Goal: Download file/media

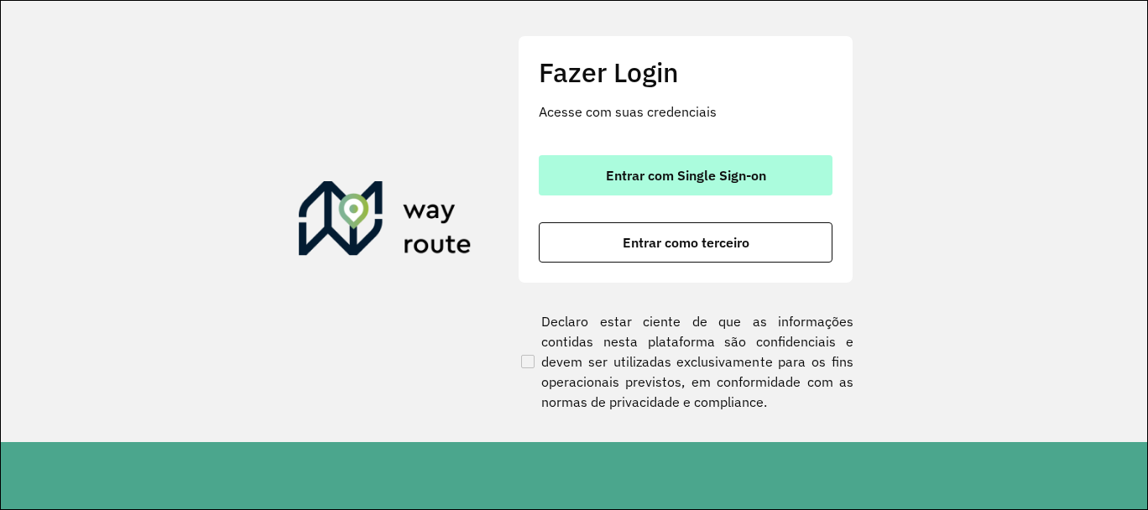
click at [658, 173] on span "Entrar com Single Sign-on" at bounding box center [686, 175] width 160 height 13
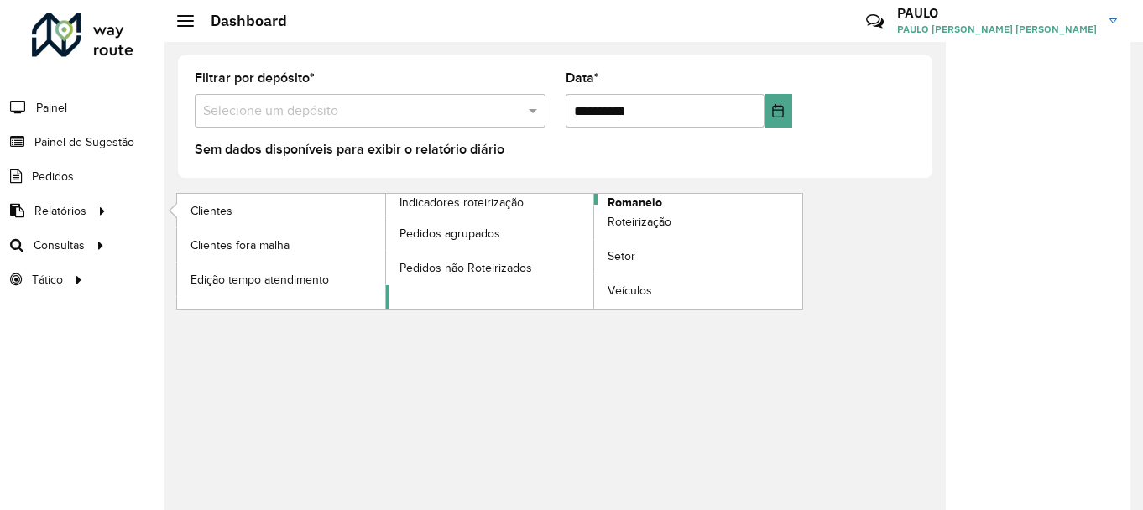
click at [652, 200] on span "Romaneio" at bounding box center [634, 203] width 55 height 18
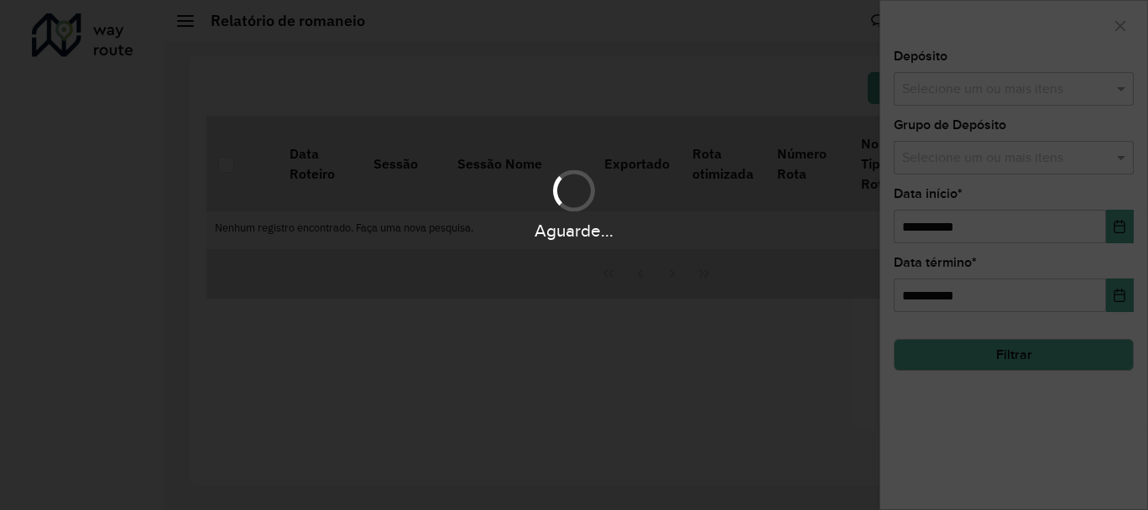
click at [1030, 91] on div "Aguarde..." at bounding box center [574, 255] width 1148 height 510
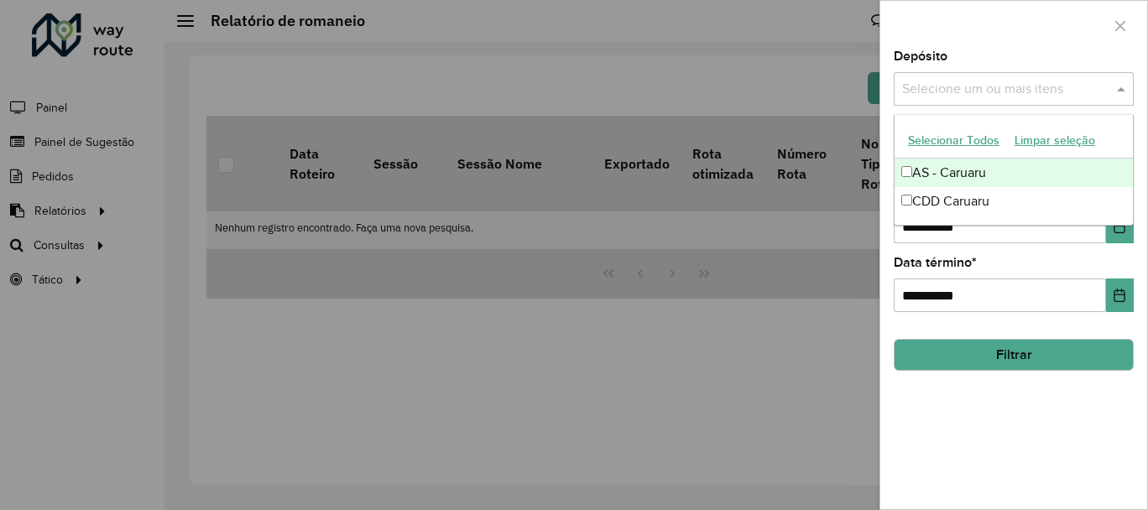
click at [1030, 99] on input "text" at bounding box center [1005, 90] width 215 height 20
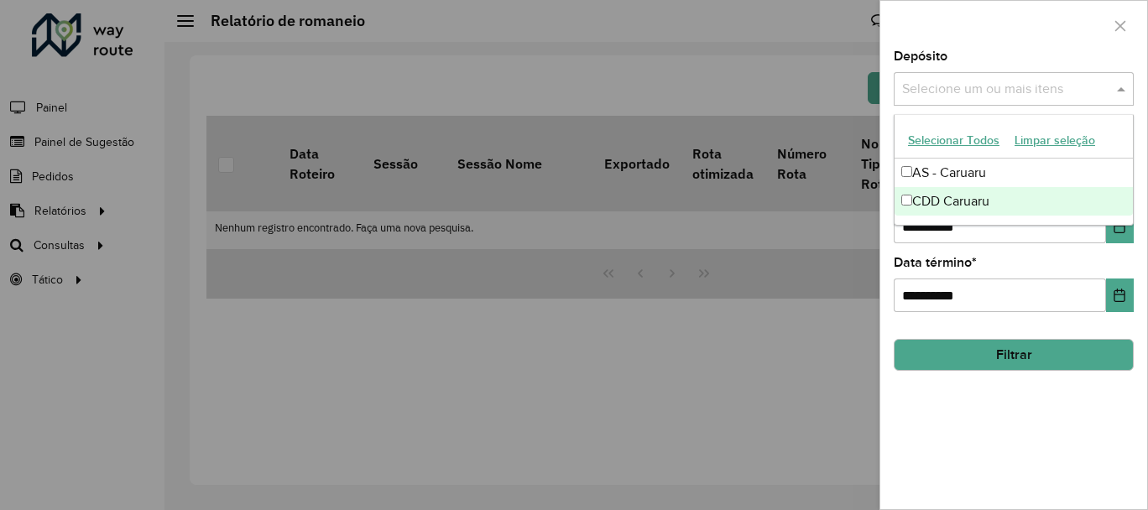
click at [945, 195] on div "CDD Caruaru" at bounding box center [1013, 201] width 238 height 29
click at [972, 341] on button "Filtrar" at bounding box center [1013, 355] width 240 height 32
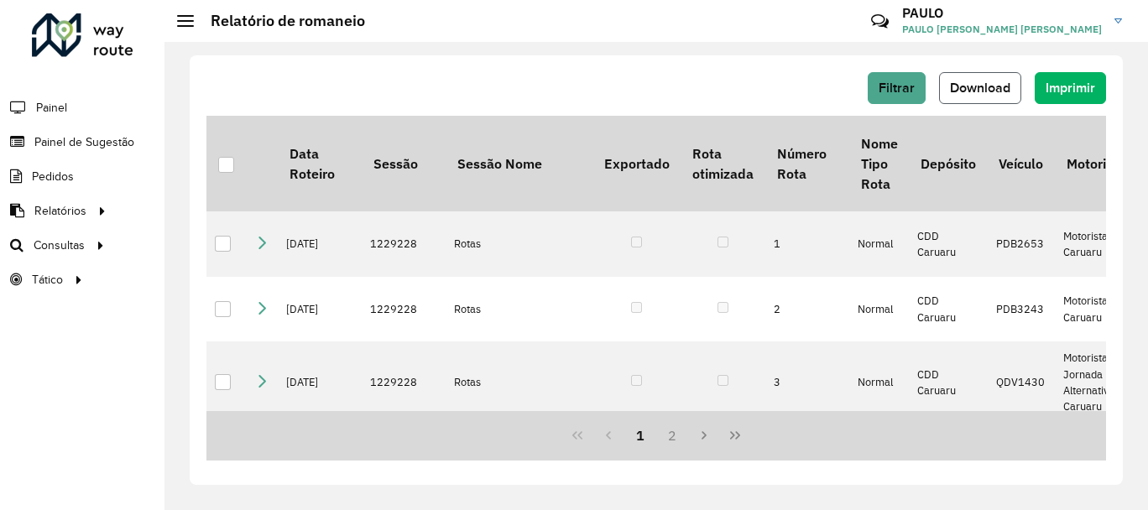
click at [976, 99] on button "Download" at bounding box center [980, 88] width 82 height 32
